Goal: Unclear

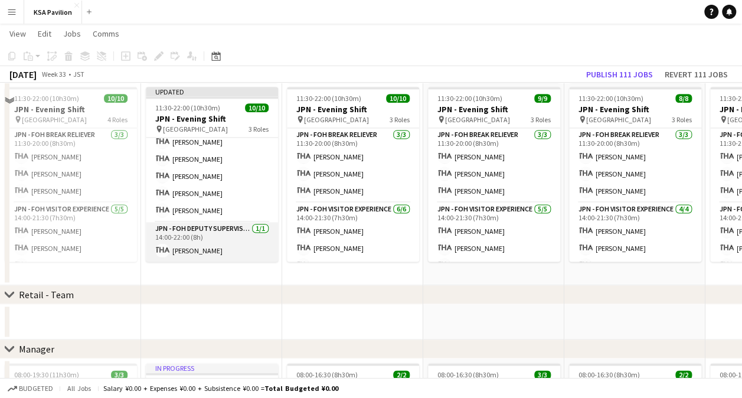
scroll to position [768, 0]
